Goal: Go to known website: Access a specific website the user already knows

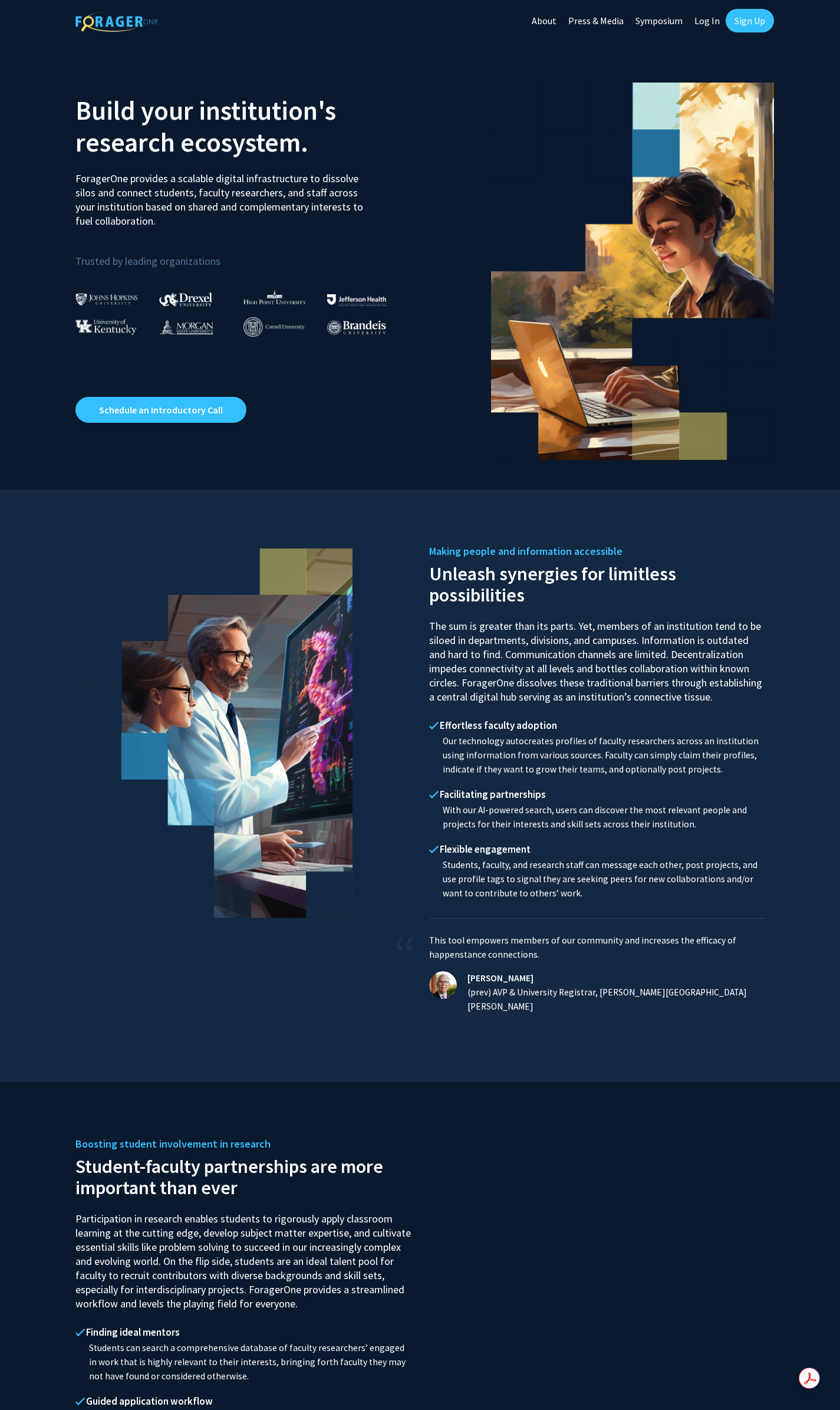
click at [703, 17] on link "Log In" at bounding box center [707, 20] width 38 height 41
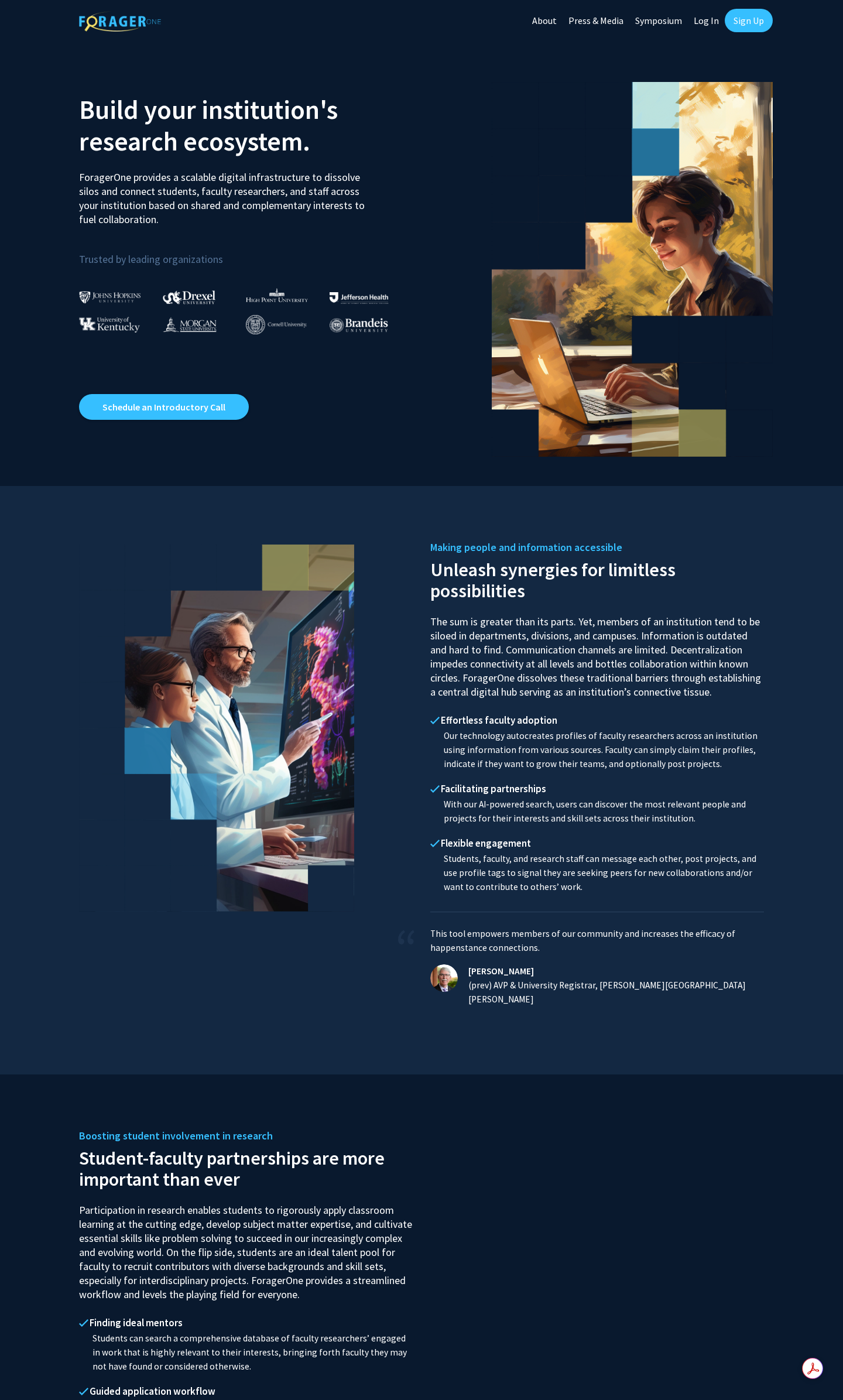
select select
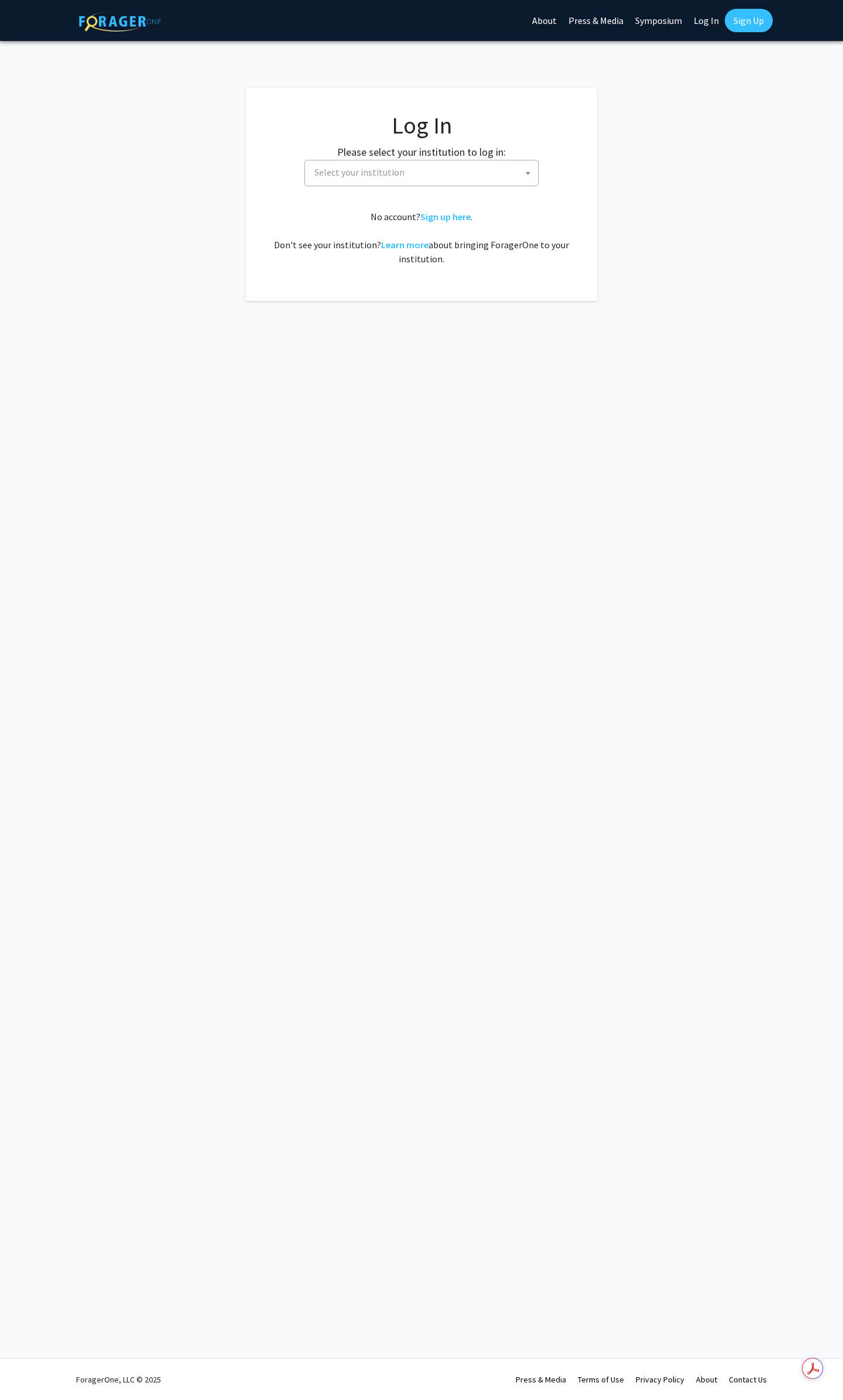
click at [480, 169] on span "Select your institution" at bounding box center [424, 172] width 229 height 24
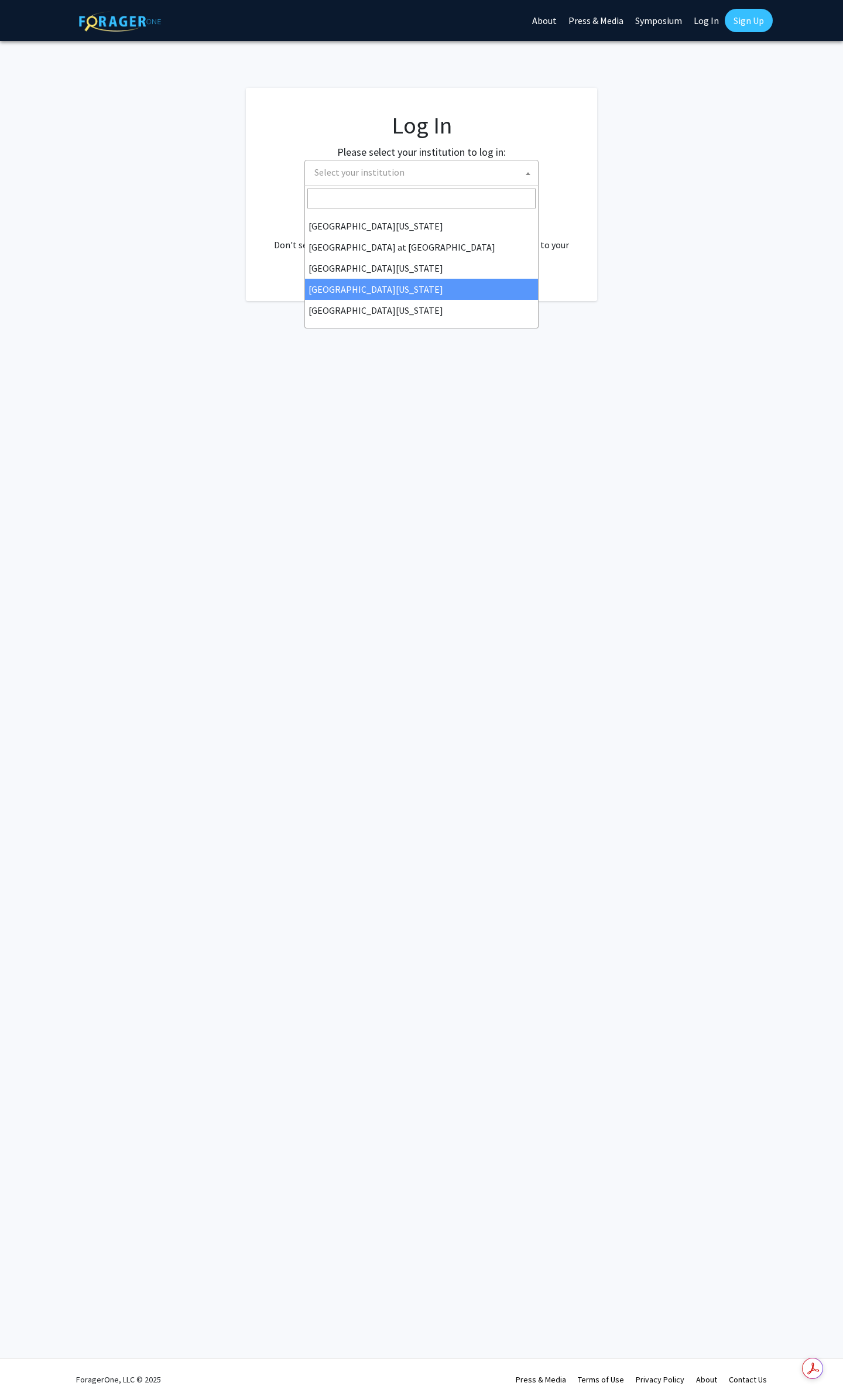
click at [689, 156] on fg-login "Log In Please select your institution to log in: [GEOGRAPHIC_DATA] [GEOGRAPHIC_…" at bounding box center [421, 194] width 843 height 213
